Goal: Information Seeking & Learning: Learn about a topic

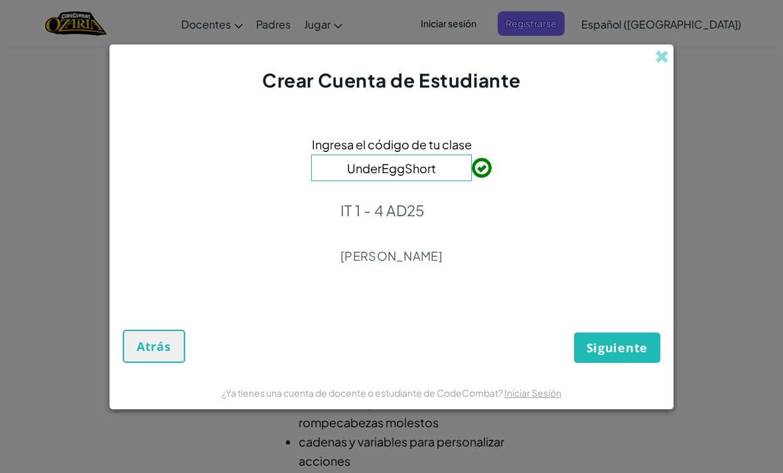
click at [632, 351] on span "Siguiente" at bounding box center [616, 348] width 61 height 16
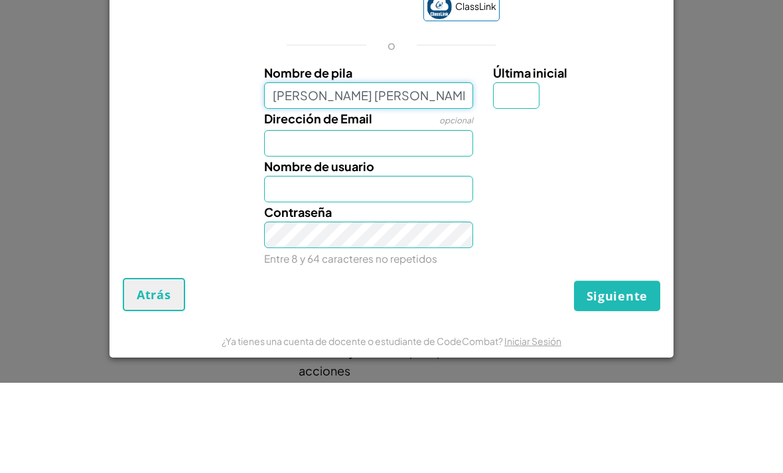
scroll to position [90, 0]
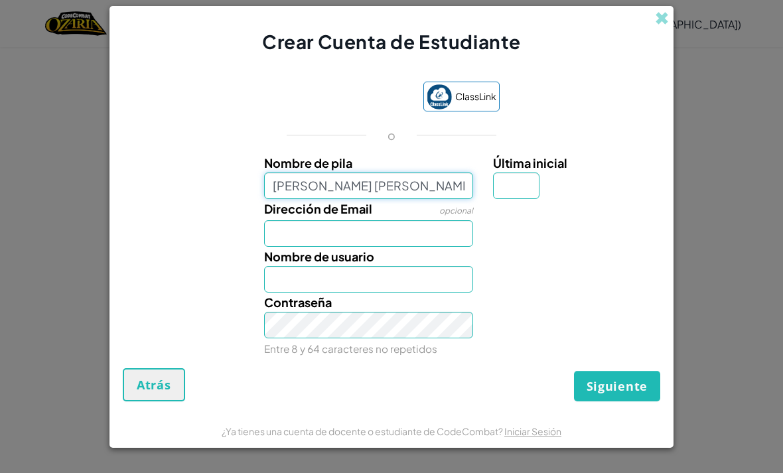
type input "[PERSON_NAME] [PERSON_NAME]"
click at [440, 225] on input "Dirección de Email" at bounding box center [369, 233] width 210 height 27
type input "[PERSON_NAME] [PERSON_NAME]"
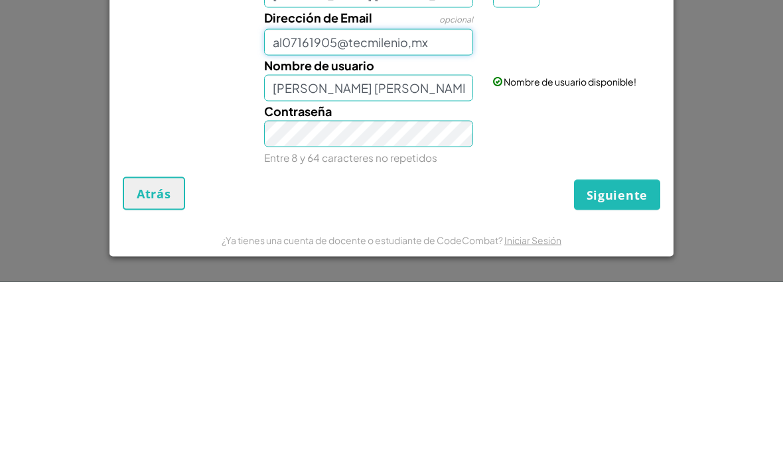
click at [446, 220] on input "al07161905@tecmilenio,mx" at bounding box center [369, 233] width 210 height 27
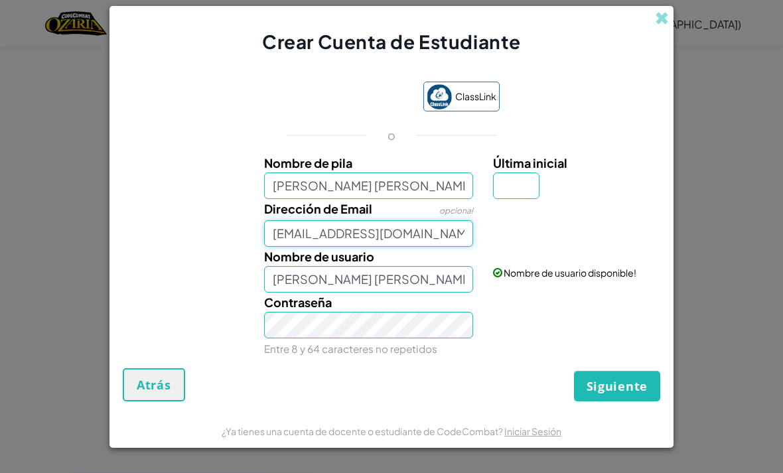
type input "[EMAIL_ADDRESS][DOMAIN_NAME]"
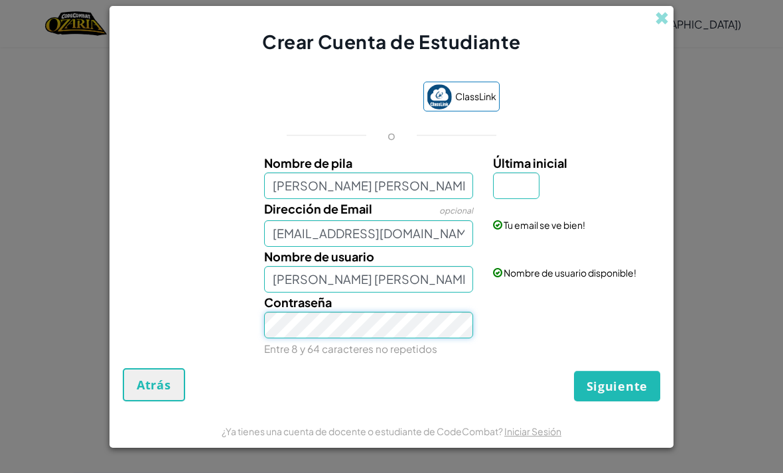
scroll to position [281, 0]
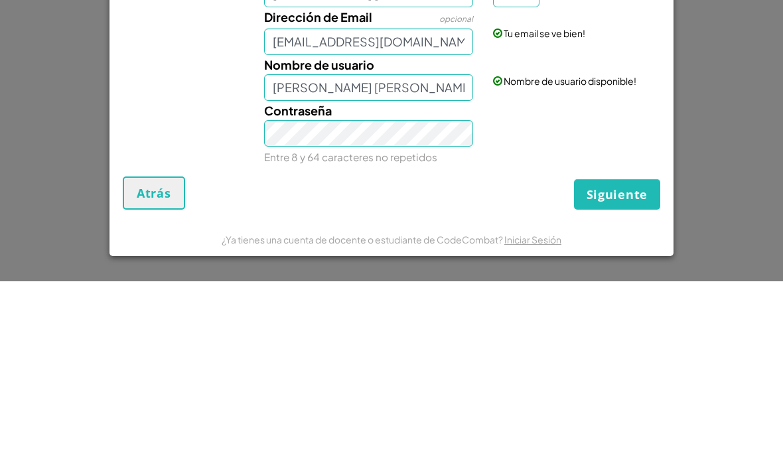
click at [639, 378] on span "Siguiente" at bounding box center [616, 386] width 61 height 16
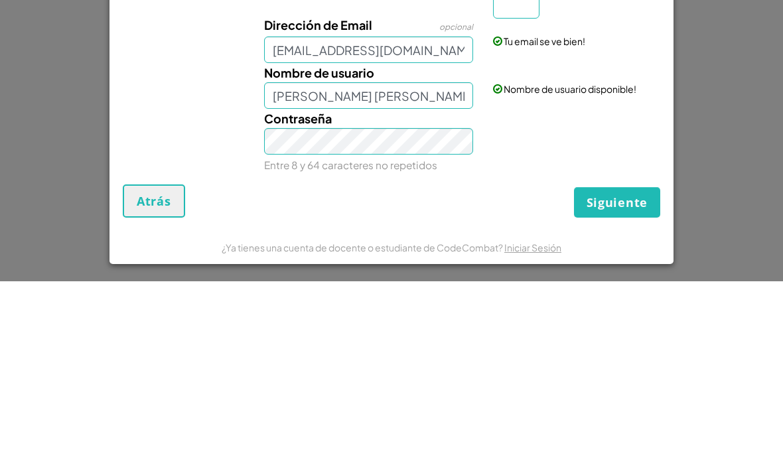
scroll to position [474, 0]
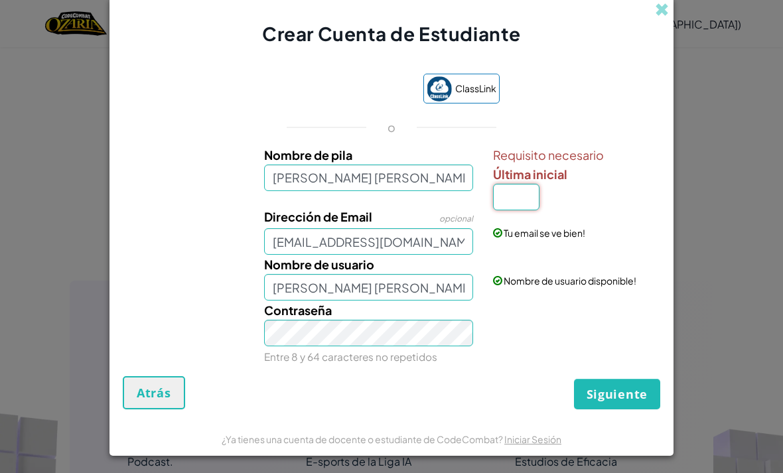
click at [515, 187] on input "Última inicial" at bounding box center [516, 197] width 46 height 27
type input "D"
type input "[PERSON_NAME] [PERSON_NAME] D"
click at [627, 402] on span "Siguiente" at bounding box center [616, 394] width 61 height 16
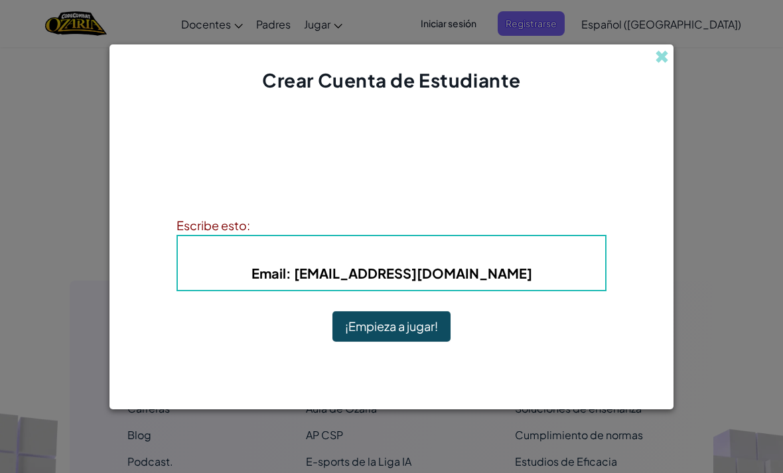
click at [426, 337] on button "¡Empieza a jugar!" at bounding box center [391, 326] width 118 height 31
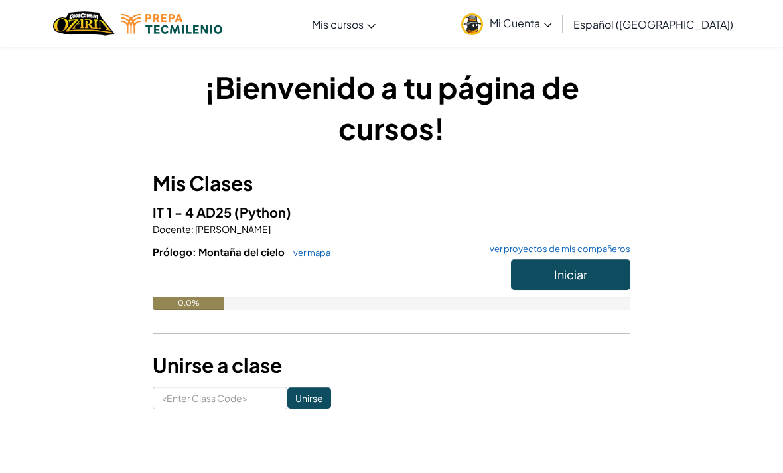
click at [592, 280] on button "Iniciar" at bounding box center [570, 274] width 119 height 31
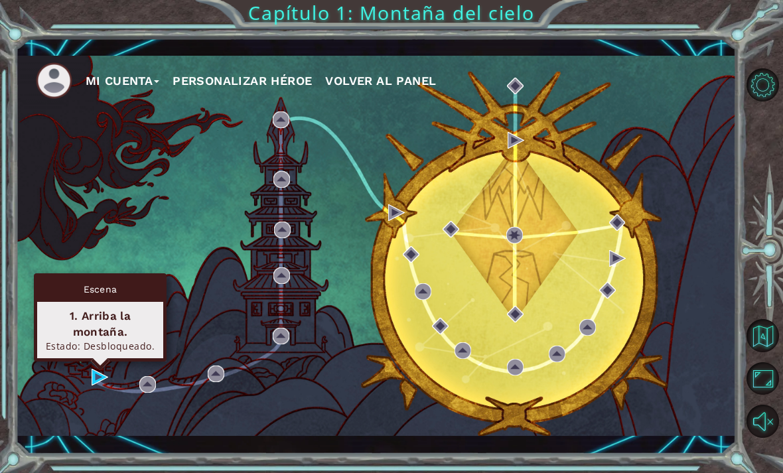
click at [90, 314] on div "1. Arriba la montaña." at bounding box center [100, 324] width 114 height 32
click at [130, 283] on div "Escena" at bounding box center [100, 289] width 126 height 25
click at [133, 331] on div "1. Arriba la montaña." at bounding box center [100, 324] width 114 height 32
click at [65, 306] on div "1. Arriba la montaña. Estado: Desbloqueado." at bounding box center [100, 330] width 126 height 56
click at [94, 306] on div "1. Arriba la montaña. Estado: Desbloqueado." at bounding box center [100, 330] width 126 height 56
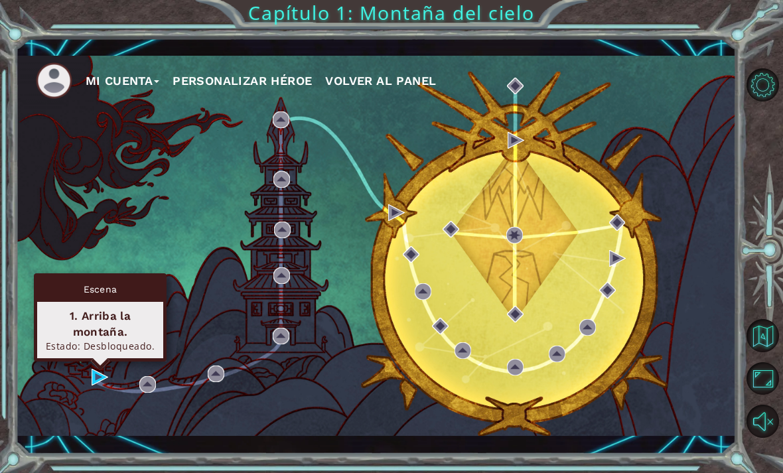
click at [94, 347] on div "Estado: Desbloqueado." at bounding box center [100, 346] width 114 height 13
click at [72, 310] on div "1. Arriba la montaña." at bounding box center [100, 324] width 114 height 32
click at [82, 322] on div "1. Arriba la montaña." at bounding box center [100, 324] width 114 height 32
click at [94, 385] on img at bounding box center [100, 377] width 17 height 17
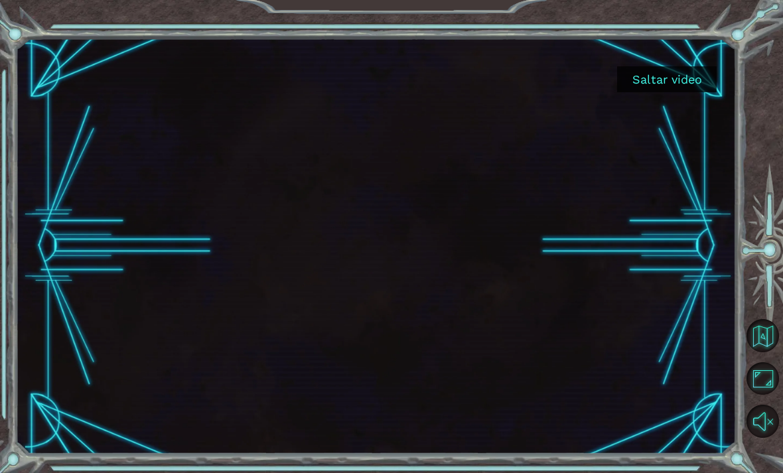
click at [101, 385] on div "Saltar video" at bounding box center [376, 246] width 720 height 416
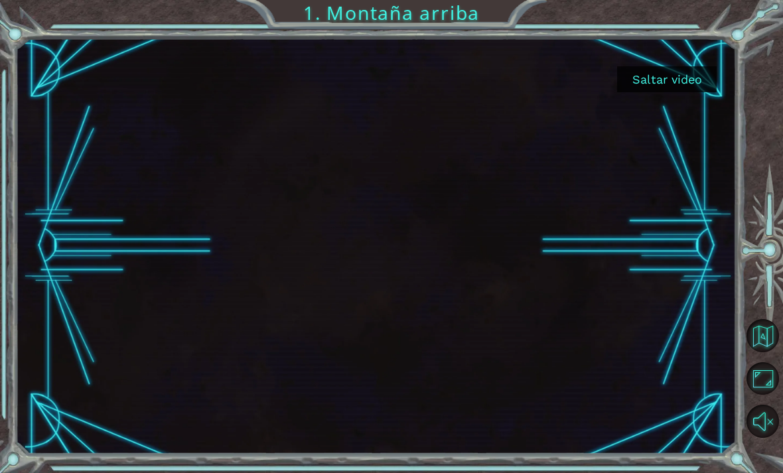
click at [686, 92] on button "Saltar video" at bounding box center [666, 79] width 99 height 26
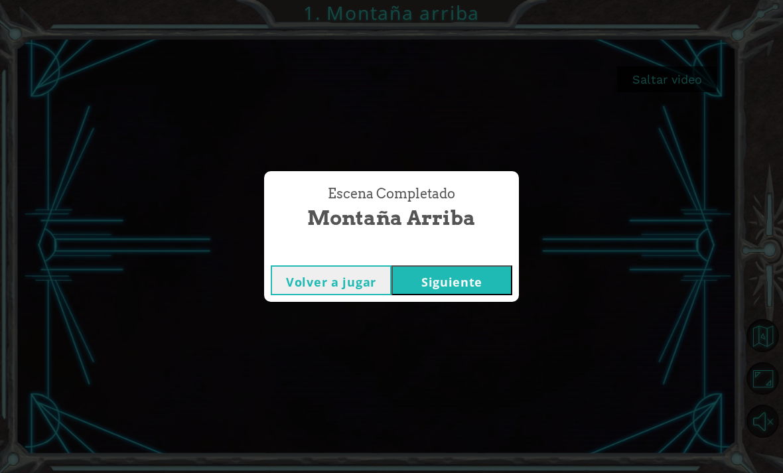
click at [490, 281] on button "Siguiente" at bounding box center [451, 280] width 121 height 30
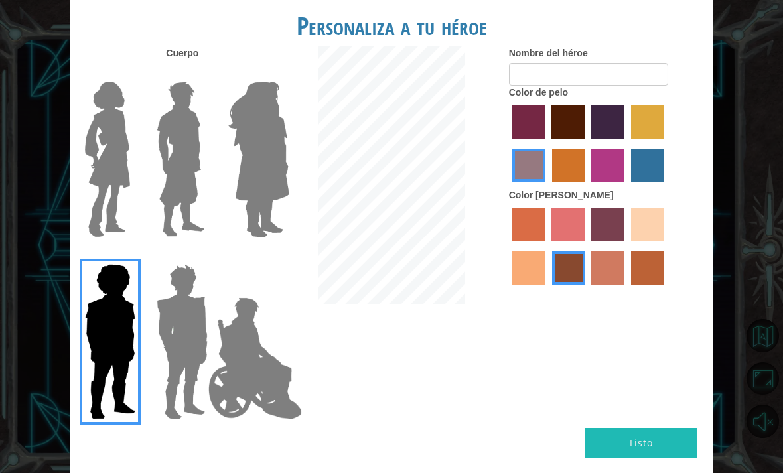
click at [188, 332] on img at bounding box center [182, 342] width 62 height 166
click at [203, 255] on input "Hero Garnet" at bounding box center [203, 255] width 0 height 0
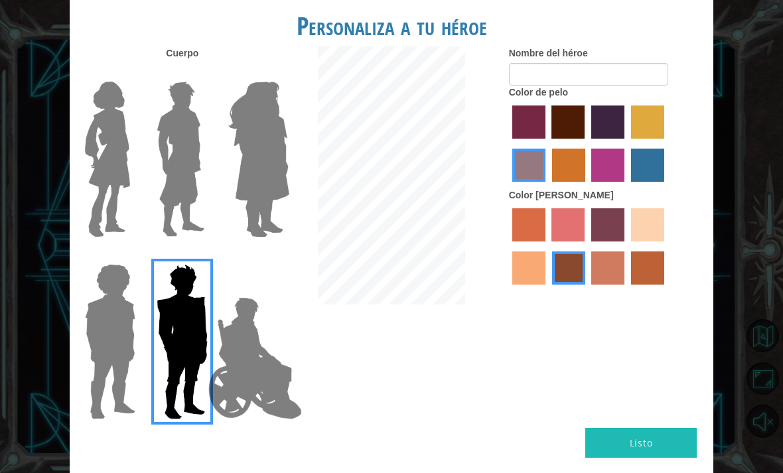
click at [233, 205] on img at bounding box center [259, 159] width 72 height 166
click at [274, 73] on input "Hero Amethyst" at bounding box center [274, 73] width 0 height 0
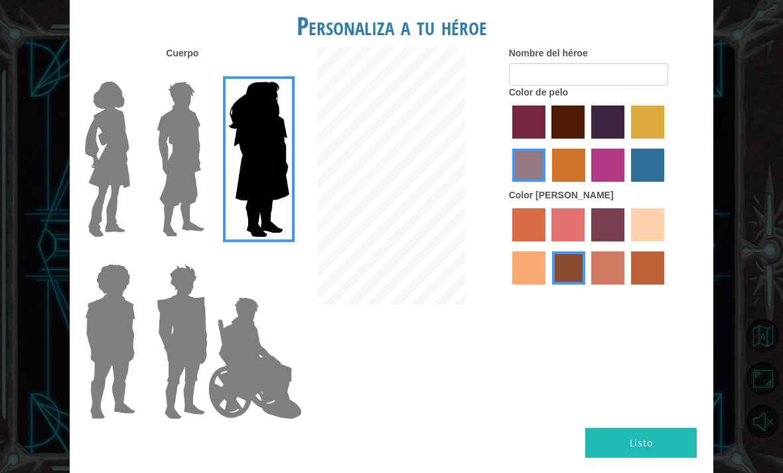
click at [170, 181] on img at bounding box center [180, 159] width 59 height 166
click at [203, 73] on input "Hero Lars" at bounding box center [203, 73] width 0 height 0
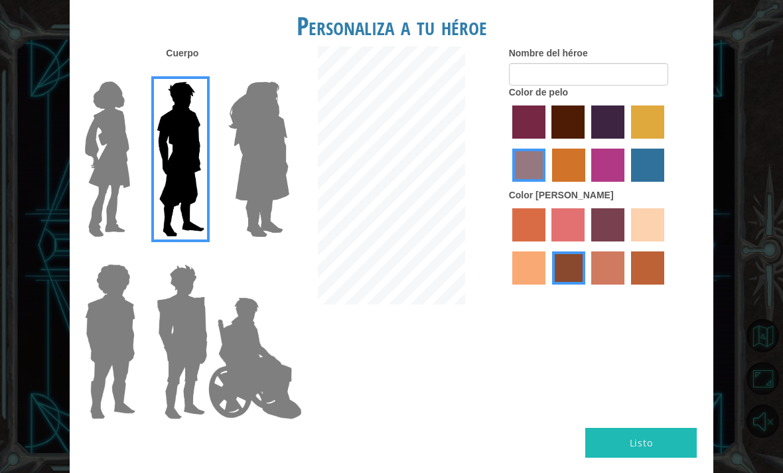
click at [113, 193] on img at bounding box center [108, 159] width 56 height 166
click at [131, 73] on input "Hero Connie" at bounding box center [131, 73] width 0 height 0
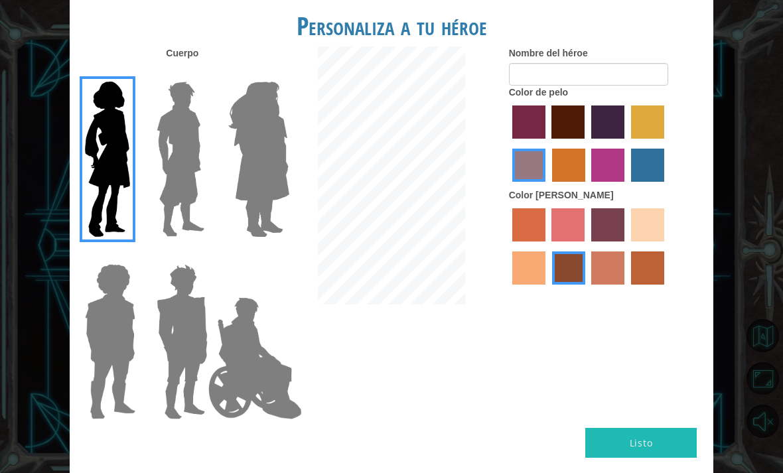
click at [229, 351] on img at bounding box center [255, 358] width 104 height 133
click at [274, 255] on input "Hero Jamie" at bounding box center [274, 255] width 0 height 0
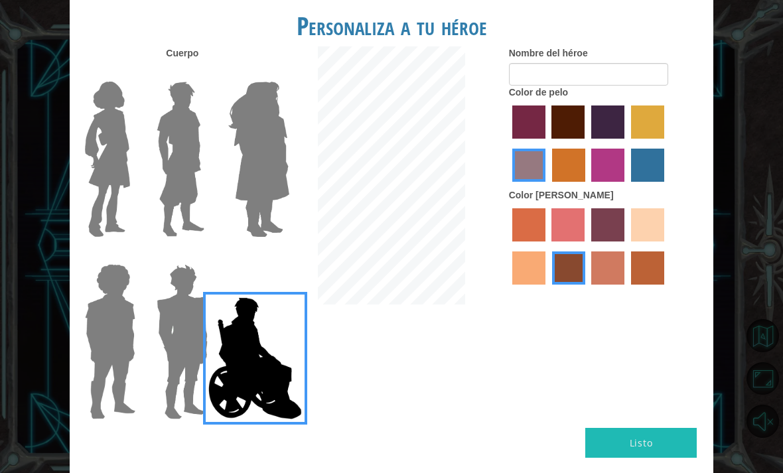
click at [584, 132] on label "maroon hair color" at bounding box center [567, 121] width 33 height 33
click at [547, 143] on input "maroon hair color" at bounding box center [547, 143] width 0 height 0
radio input "true"
click at [541, 134] on label "paprika hair color" at bounding box center [528, 121] width 33 height 33
click at [507, 143] on input "paprika hair color" at bounding box center [507, 143] width 0 height 0
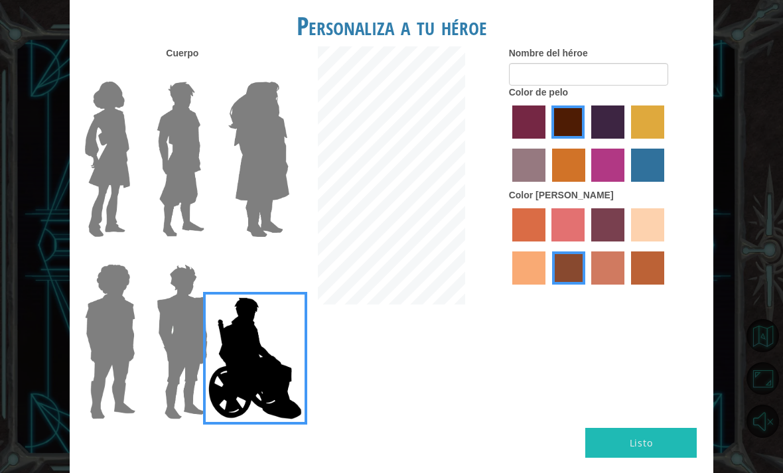
radio input "true"
click at [624, 170] on label "medium red violet hair color" at bounding box center [607, 165] width 33 height 33
click at [587, 186] on input "medium red violet hair color" at bounding box center [587, 186] width 0 height 0
radio input "true"
click at [631, 285] on label "smoke tree skin color" at bounding box center [647, 267] width 33 height 33
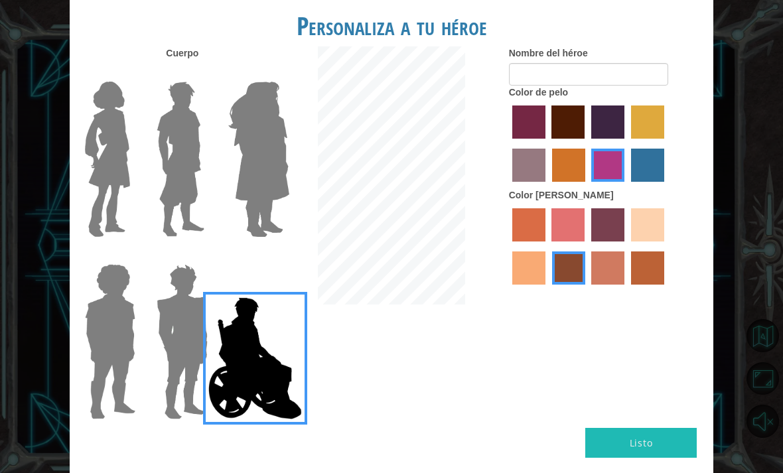
click at [626, 289] on input "smoke tree skin color" at bounding box center [626, 289] width 0 height 0
radio input "true"
click at [624, 241] on label "tosca skin color" at bounding box center [607, 224] width 33 height 33
click at [586, 246] on input "tosca skin color" at bounding box center [586, 246] width 0 height 0
radio input "true"
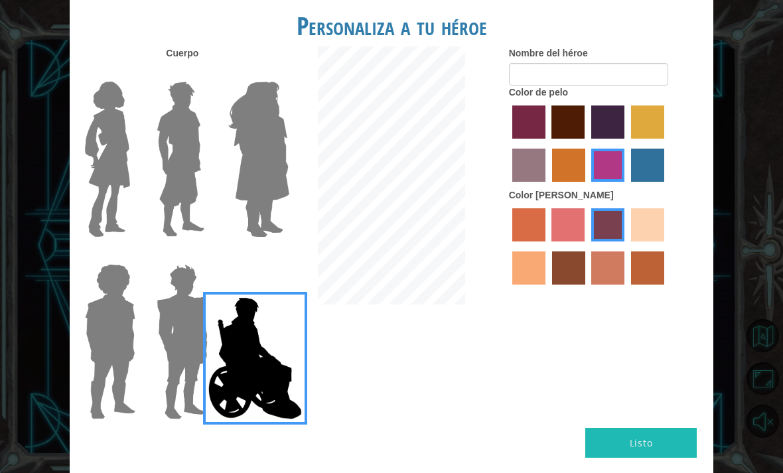
click at [624, 241] on label "tosca skin color" at bounding box center [607, 224] width 33 height 33
click at [586, 246] on input "tosca skin color" at bounding box center [586, 246] width 0 height 0
click at [653, 441] on button "Listo" at bounding box center [640, 443] width 111 height 30
click at [629, 86] on input "Nombre del héroe" at bounding box center [588, 74] width 159 height 23
click at [647, 84] on input "Nombre del héroe" at bounding box center [588, 74] width 159 height 23
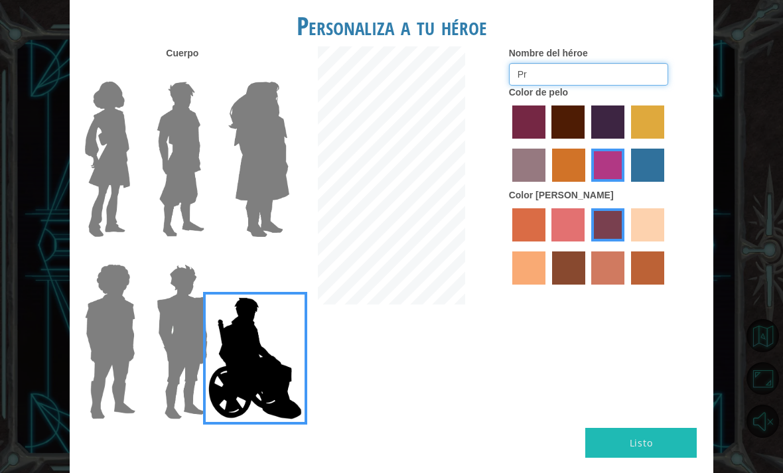
type input "P"
type input "Vitolin007"
click at [662, 433] on button "Listo" at bounding box center [640, 443] width 111 height 30
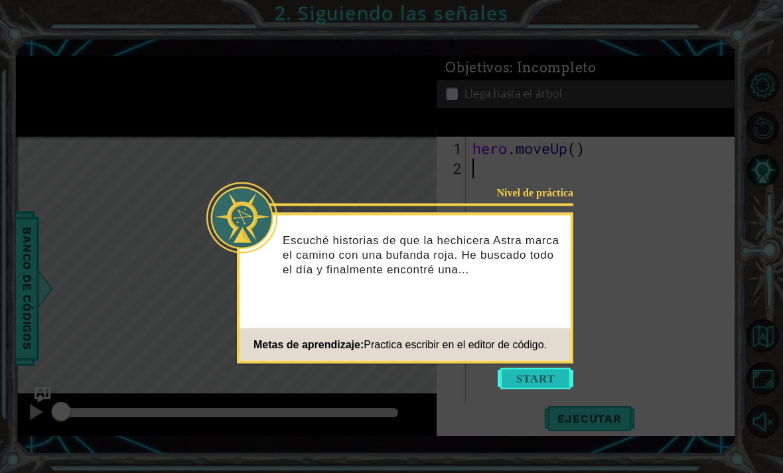
click at [552, 383] on button "Start" at bounding box center [535, 378] width 76 height 21
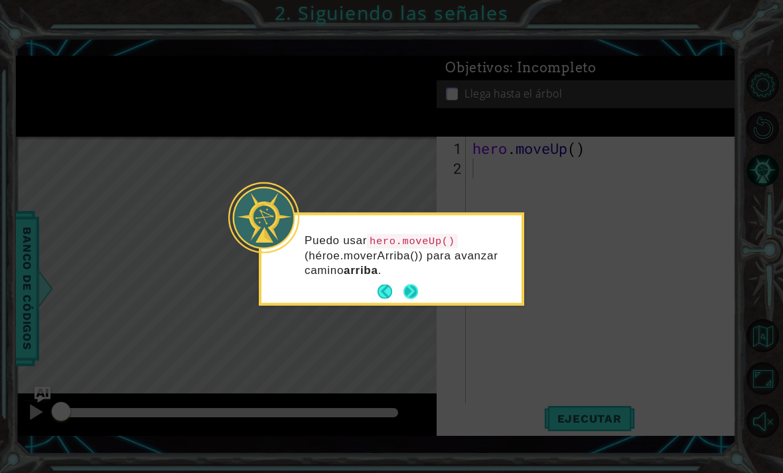
click at [416, 299] on button "Next" at bounding box center [410, 292] width 15 height 15
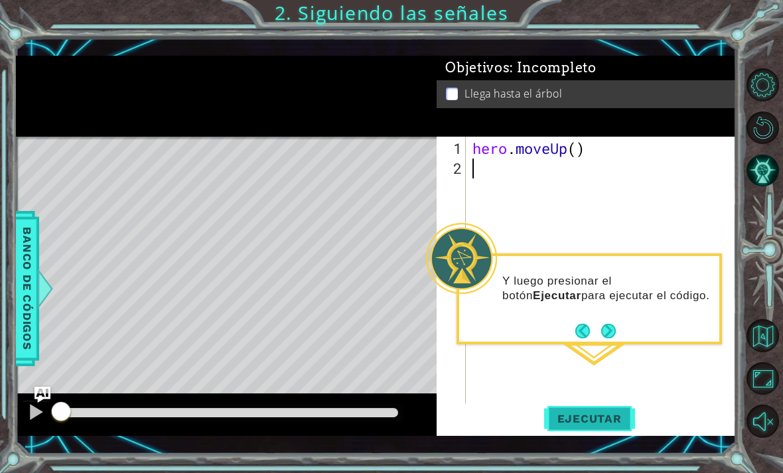
click at [602, 414] on span "Ejecutar" at bounding box center [589, 418] width 91 height 13
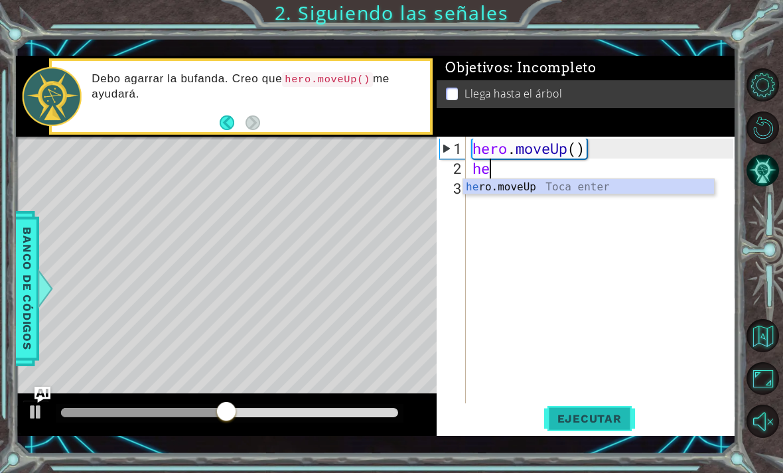
type textarea "her"
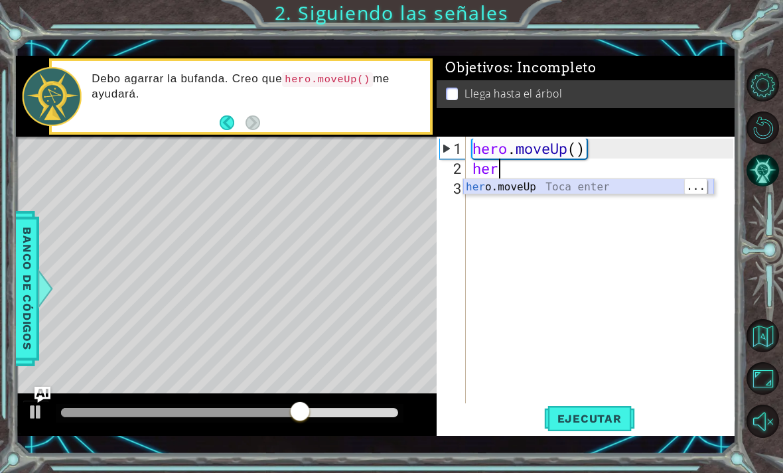
click at [613, 189] on div "her o.moveUp Toca enter" at bounding box center [588, 203] width 251 height 48
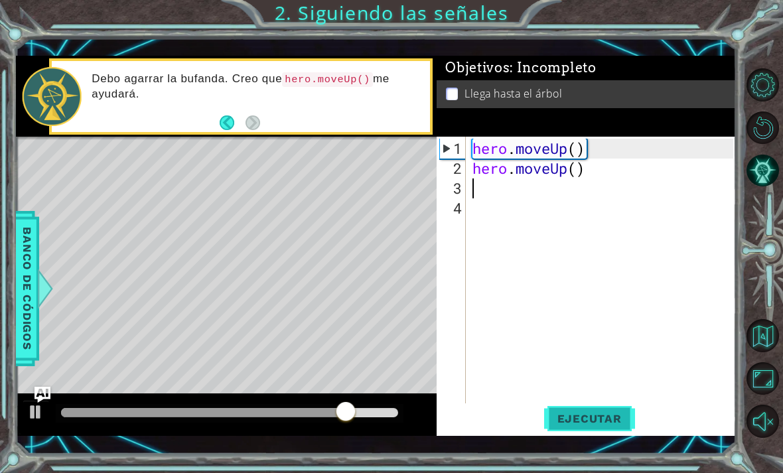
click at [597, 423] on span "Ejecutar" at bounding box center [589, 418] width 91 height 13
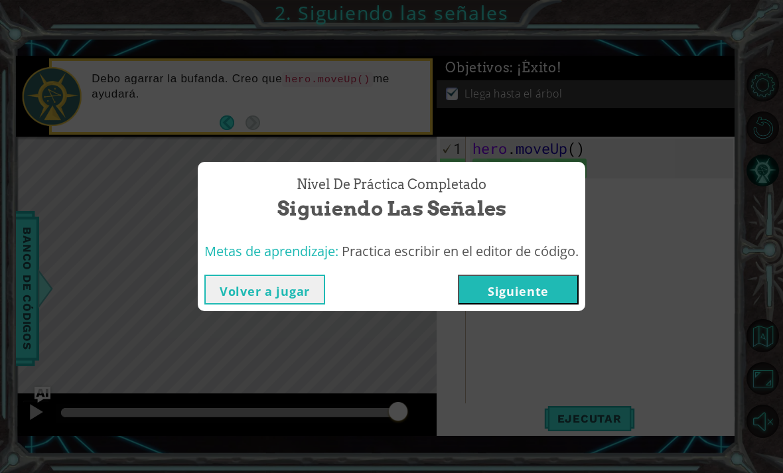
click at [571, 292] on button "Siguiente" at bounding box center [518, 290] width 121 height 30
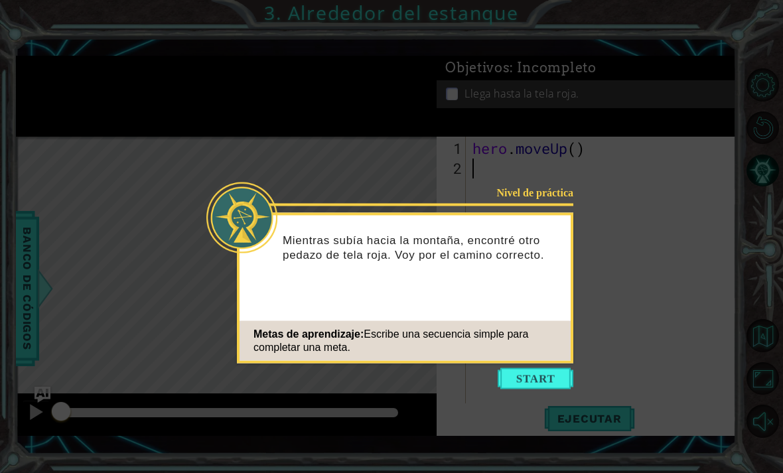
click at [647, 294] on icon at bounding box center [391, 236] width 783 height 473
click at [643, 202] on icon at bounding box center [391, 236] width 783 height 473
click at [555, 376] on button "Start" at bounding box center [535, 378] width 76 height 21
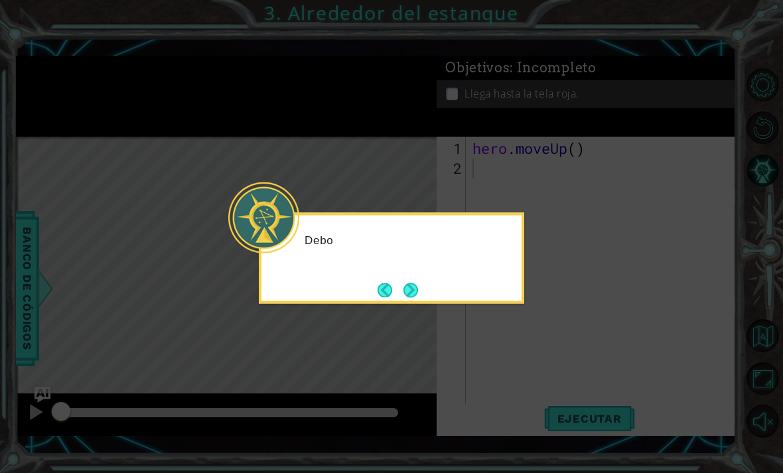
click at [595, 322] on icon at bounding box center [391, 236] width 783 height 473
click at [82, 303] on icon at bounding box center [391, 236] width 783 height 473
click at [633, 291] on icon at bounding box center [391, 236] width 783 height 473
click at [92, 333] on icon at bounding box center [391, 236] width 783 height 473
click at [414, 286] on button "Next" at bounding box center [410, 290] width 15 height 15
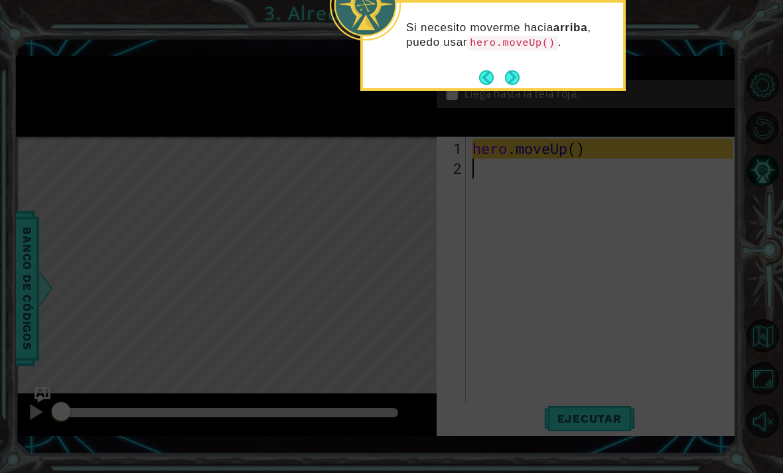
click at [466, 276] on icon at bounding box center [391, 95] width 783 height 753
click at [450, 276] on icon at bounding box center [391, 95] width 783 height 753
click at [513, 85] on button "Next" at bounding box center [512, 77] width 15 height 15
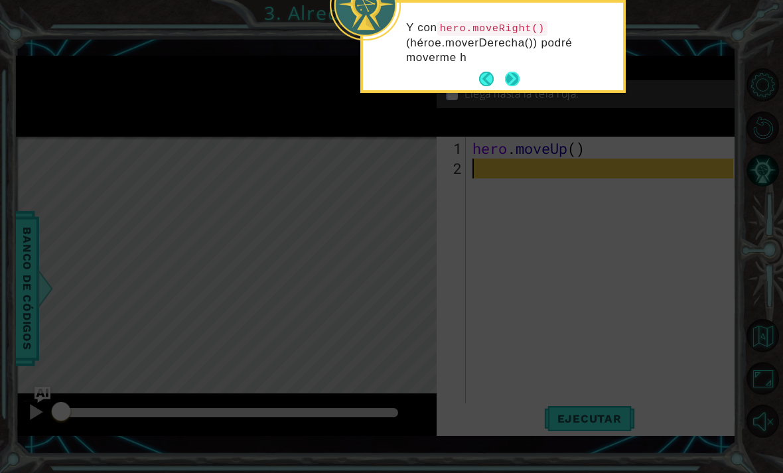
click at [514, 76] on button "Next" at bounding box center [512, 79] width 15 height 15
